Goal: Task Accomplishment & Management: Manage account settings

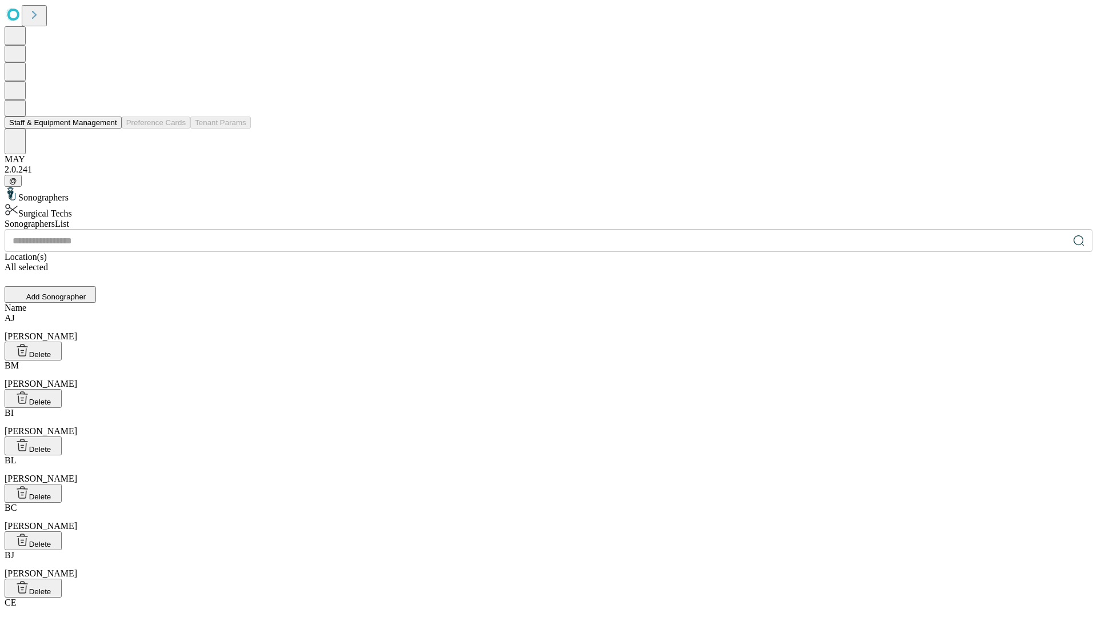
click at [109, 129] on button "Staff & Equipment Management" at bounding box center [63, 123] width 117 height 12
